Goal: Task Accomplishment & Management: Use online tool/utility

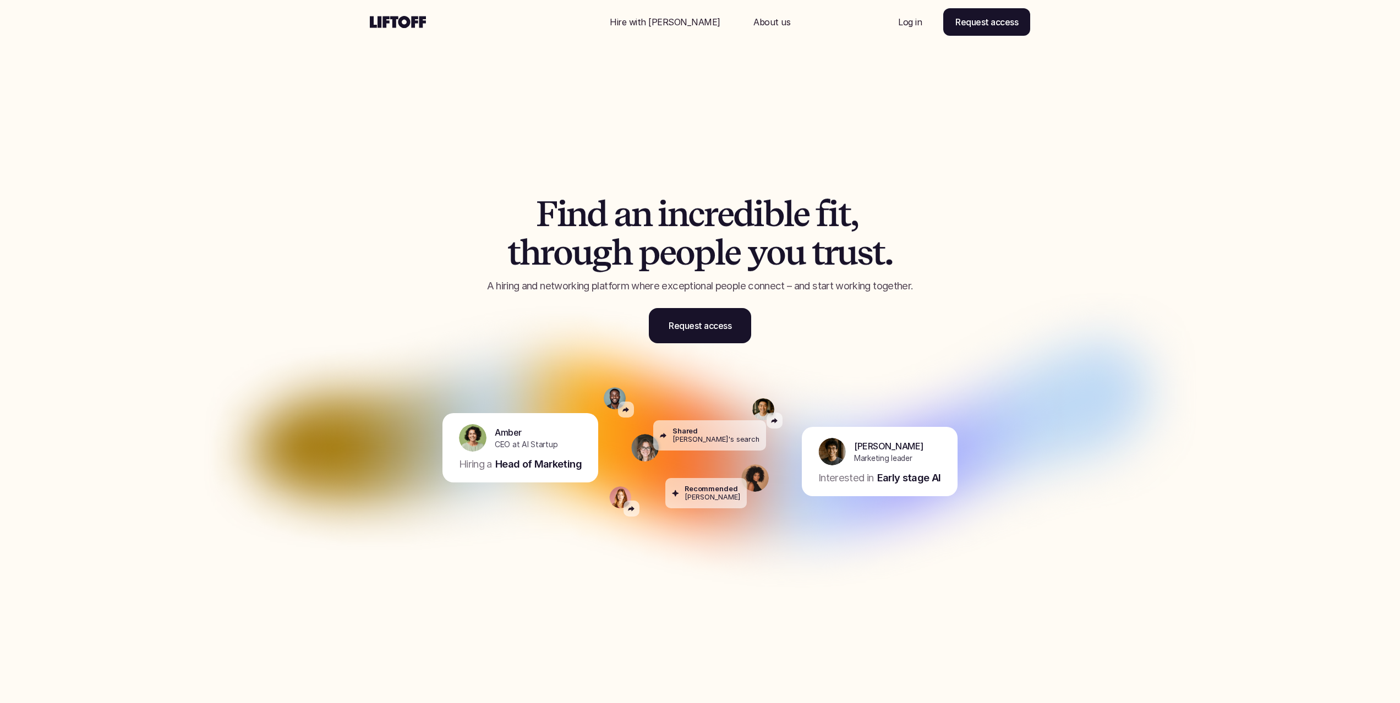
click at [914, 23] on p "Log in" at bounding box center [910, 21] width 24 height 13
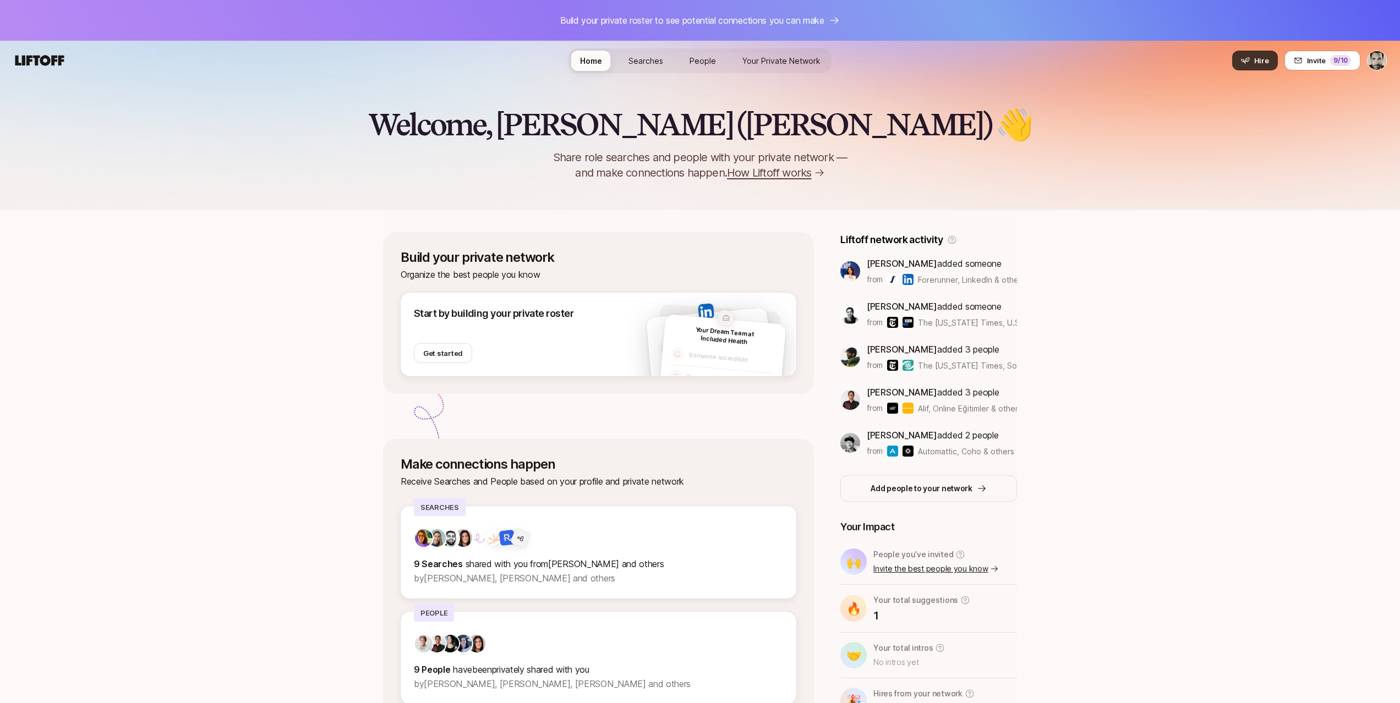
click at [1243, 55] on button "Hire" at bounding box center [1255, 61] width 46 height 20
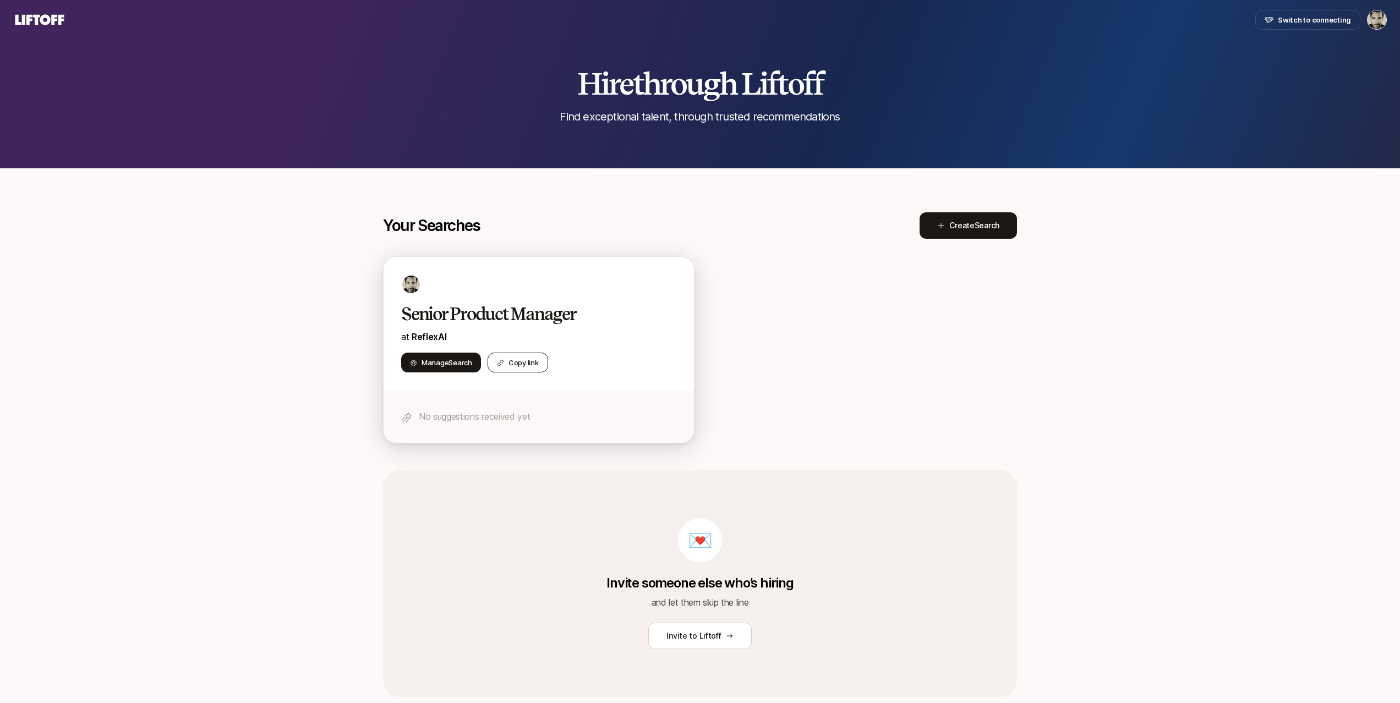
click at [523, 359] on button "Copy link" at bounding box center [518, 363] width 61 height 20
click at [515, 362] on button "Copy link" at bounding box center [518, 363] width 61 height 20
